Goal: Information Seeking & Learning: Learn about a topic

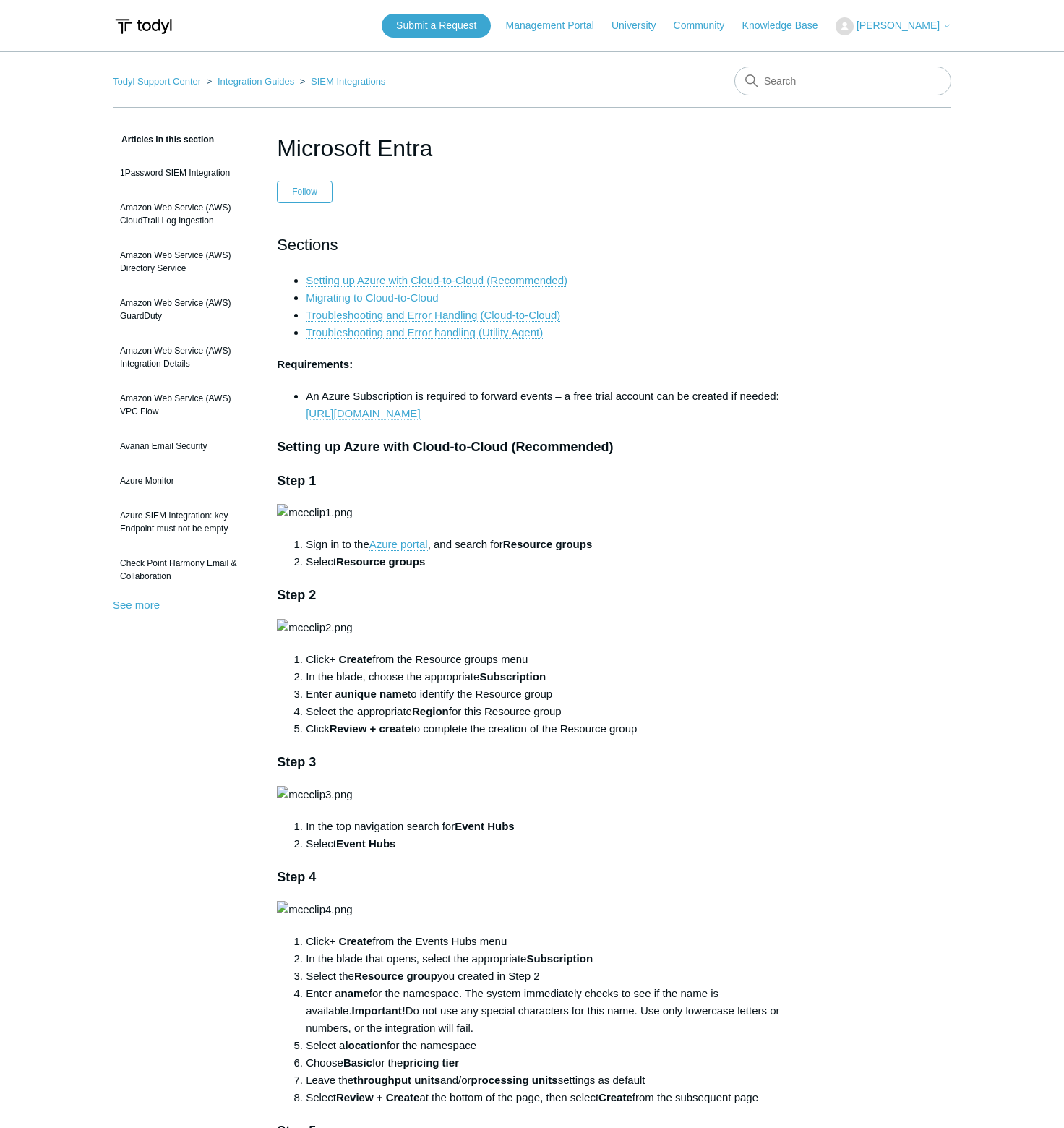
click at [397, 414] on link "https://azure.microsoft.com/free/" at bounding box center [362, 414] width 114 height 13
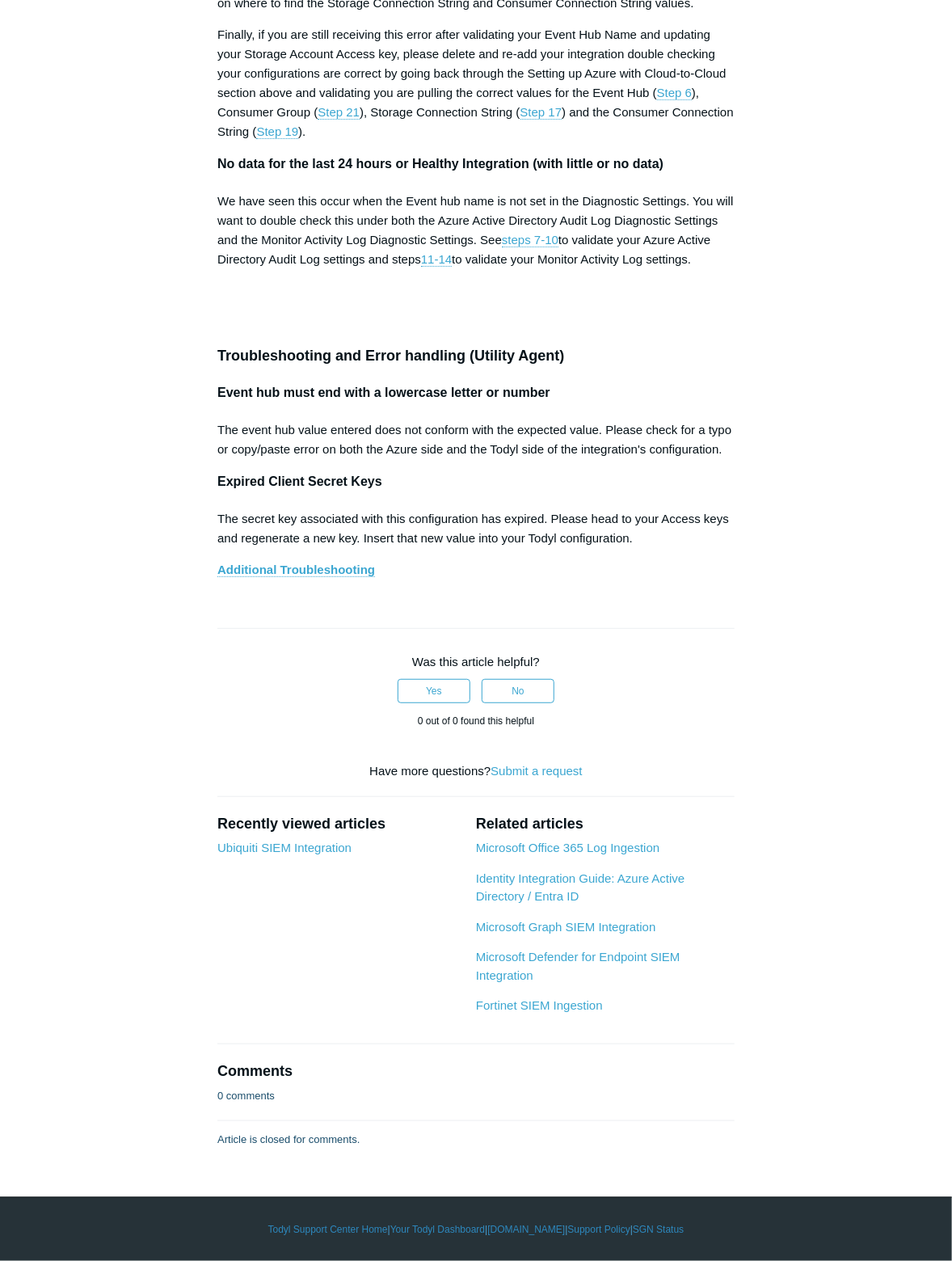
scroll to position [11934, 0]
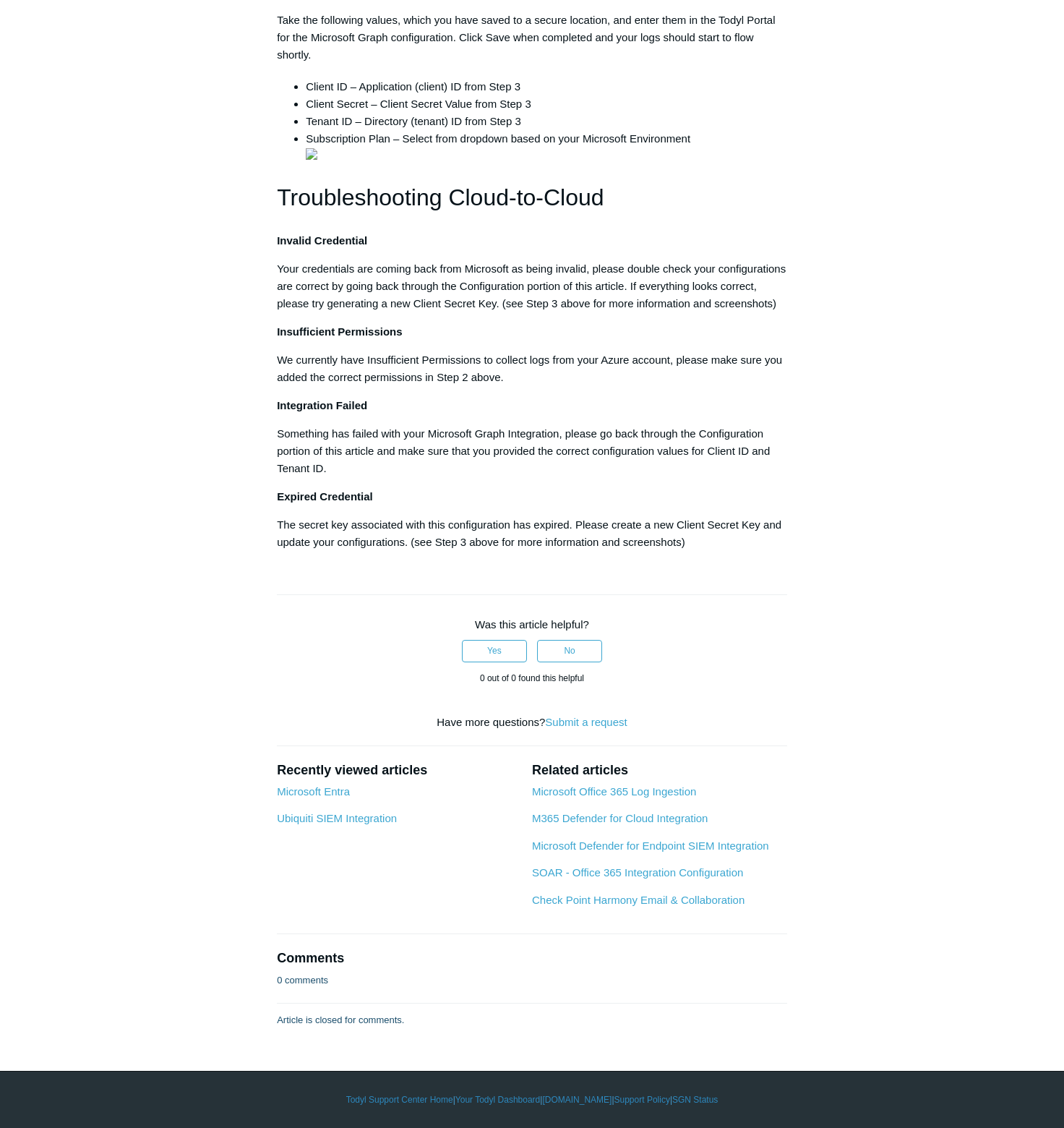
scroll to position [4306, 0]
click at [339, 820] on link "Ubiquiti SIEM Integration" at bounding box center [337, 817] width 120 height 12
